Goal: Find specific page/section: Find specific page/section

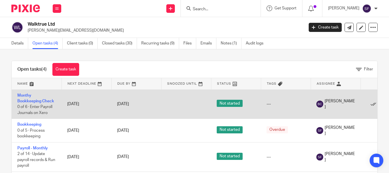
scroll to position [9, 0]
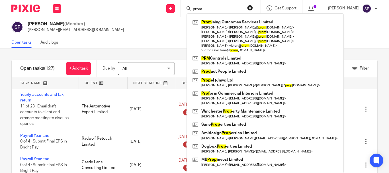
click at [199, 7] on div "prom Prom ising Outcomes Services Limited [PERSON_NAME] < [PERSON_NAME]@ prom […" at bounding box center [221, 8] width 80 height 17
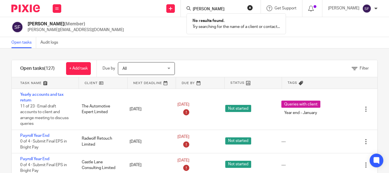
type input "[PERSON_NAME]"
drag, startPoint x: 227, startPoint y: 11, endPoint x: 178, endPoint y: 11, distance: 48.4
click at [178, 11] on div "Send new email Create task Add client emma trip No results found. Try searching…" at bounding box center [228, 8] width 322 height 17
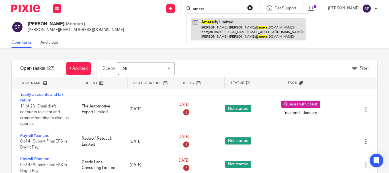
type input "amers"
click at [235, 28] on link at bounding box center [248, 29] width 115 height 23
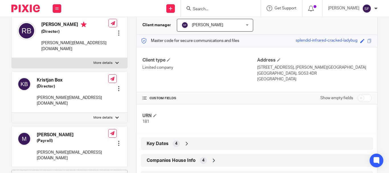
scroll to position [85, 0]
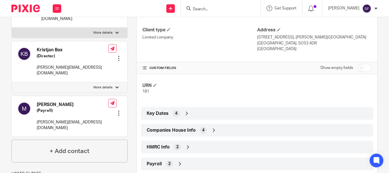
click at [181, 130] on span "Companies House Info" at bounding box center [171, 130] width 49 height 6
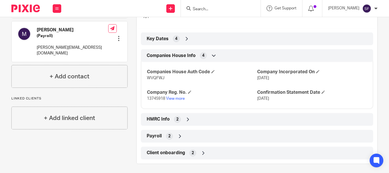
scroll to position [162, 0]
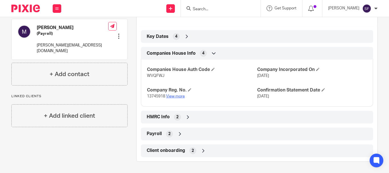
click at [177, 96] on link "View more" at bounding box center [175, 96] width 19 height 4
